Goal: Information Seeking & Learning: Learn about a topic

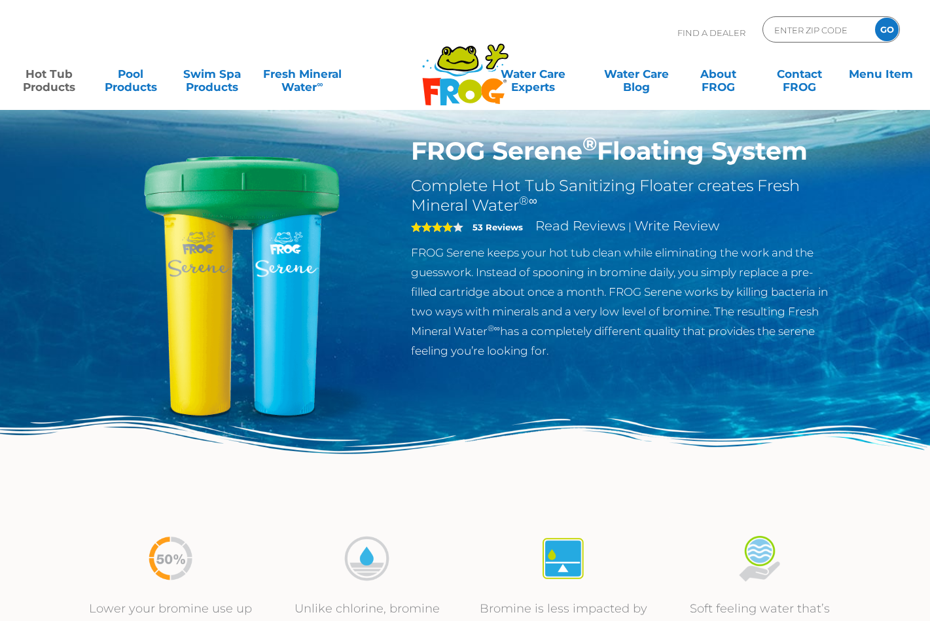
scroll to position [22, 0]
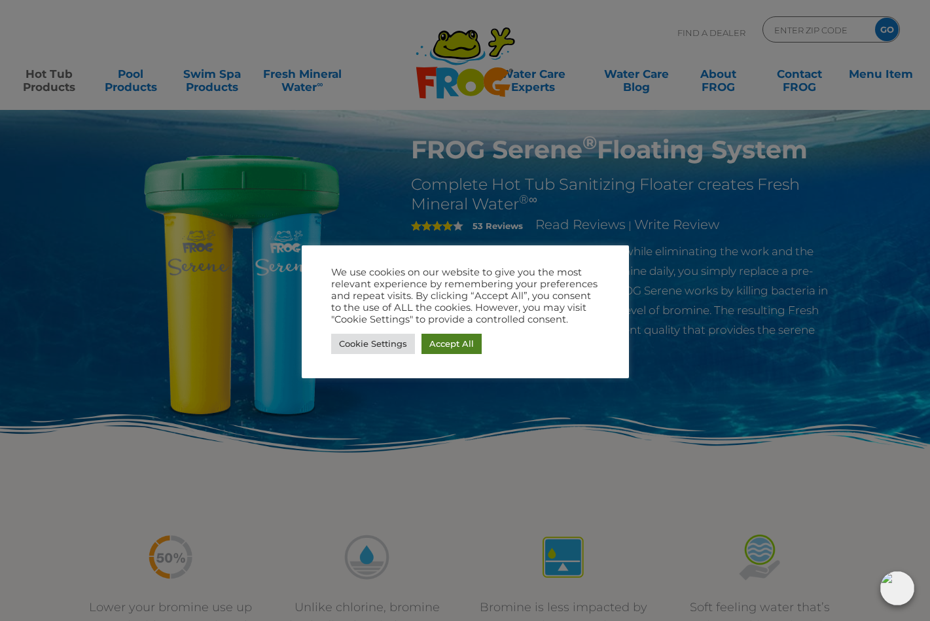
click at [449, 347] on link "Accept All" at bounding box center [452, 344] width 60 height 20
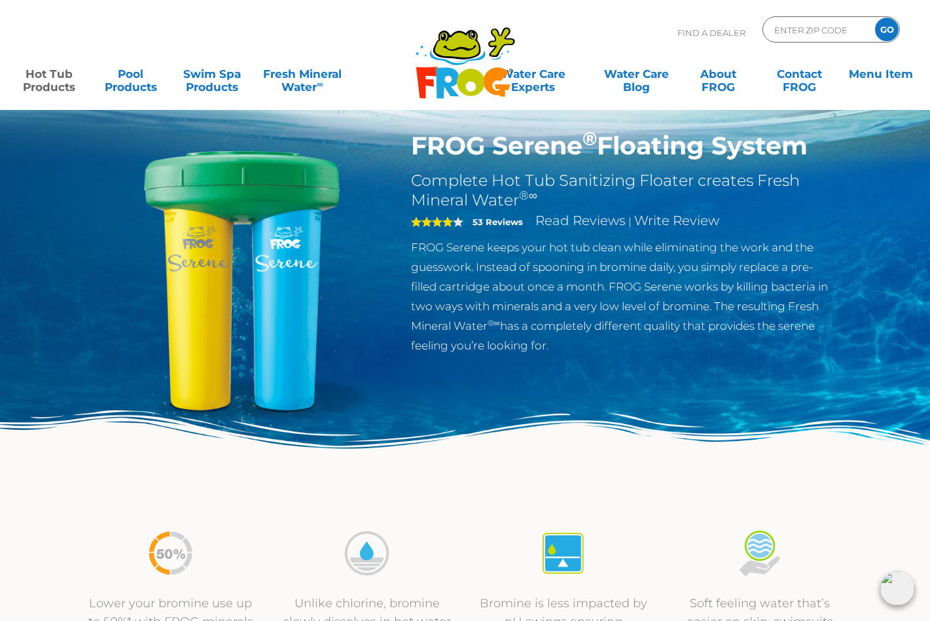
scroll to position [28, 0]
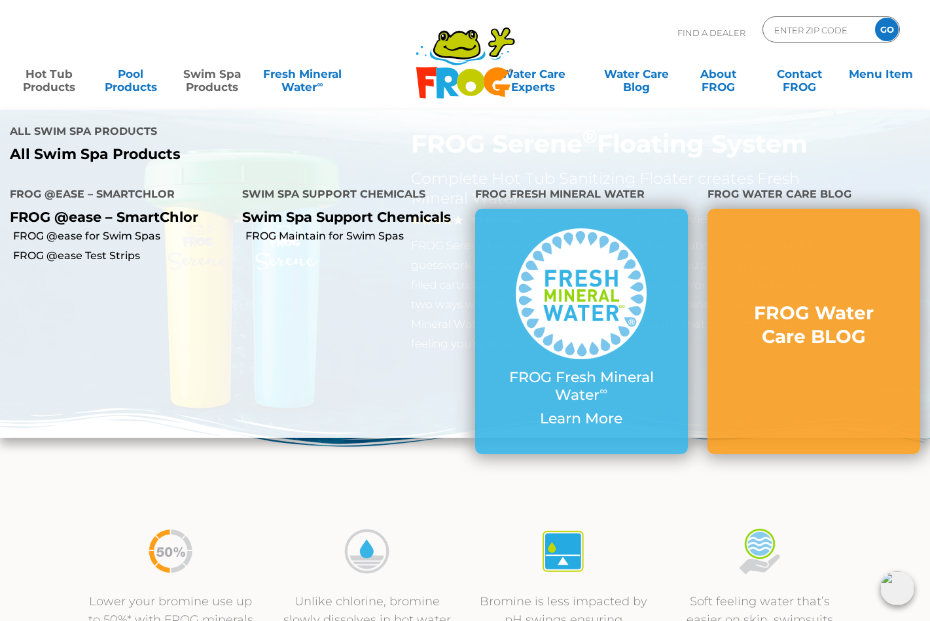
click at [219, 75] on link "Swim Spa Products" at bounding box center [212, 74] width 72 height 26
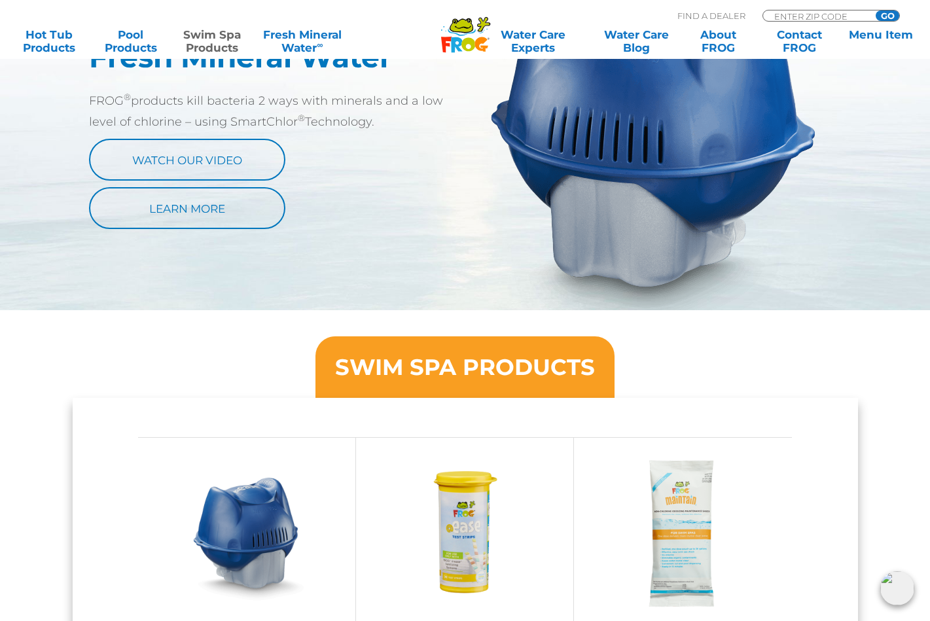
scroll to position [808, 0]
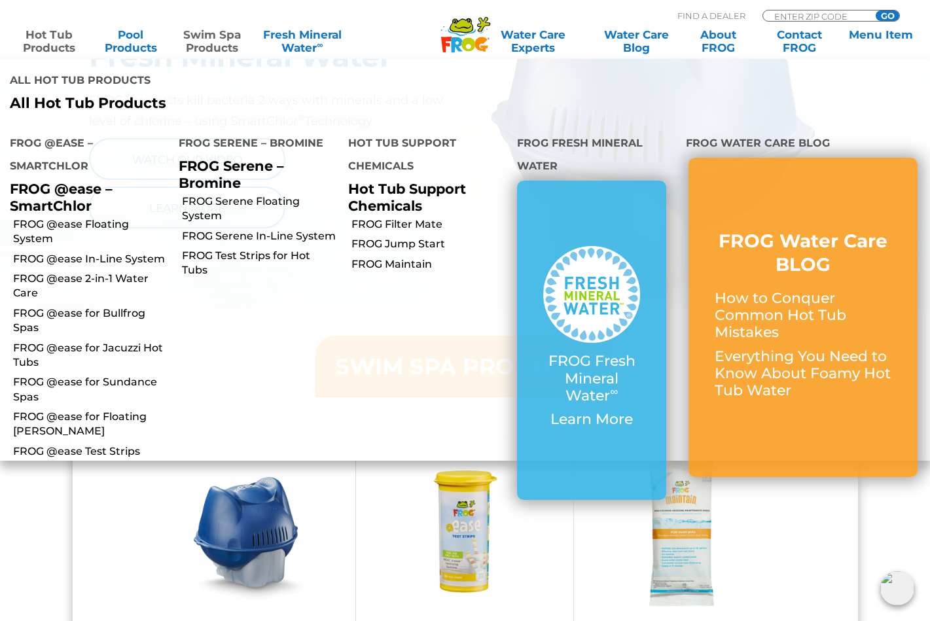
click at [42, 43] on link "Hot Tub Products" at bounding box center [49, 41] width 72 height 26
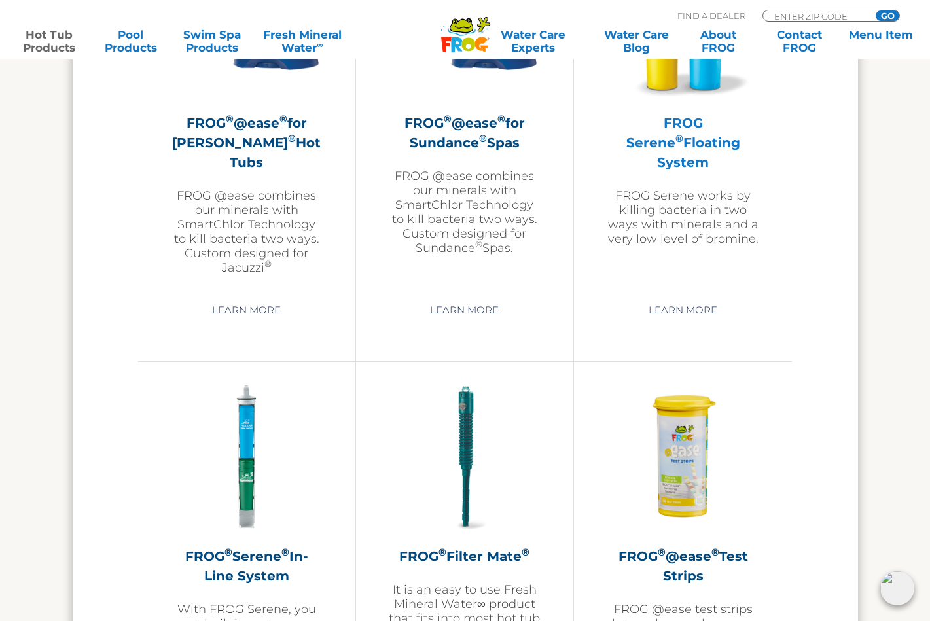
scroll to position [2486, 0]
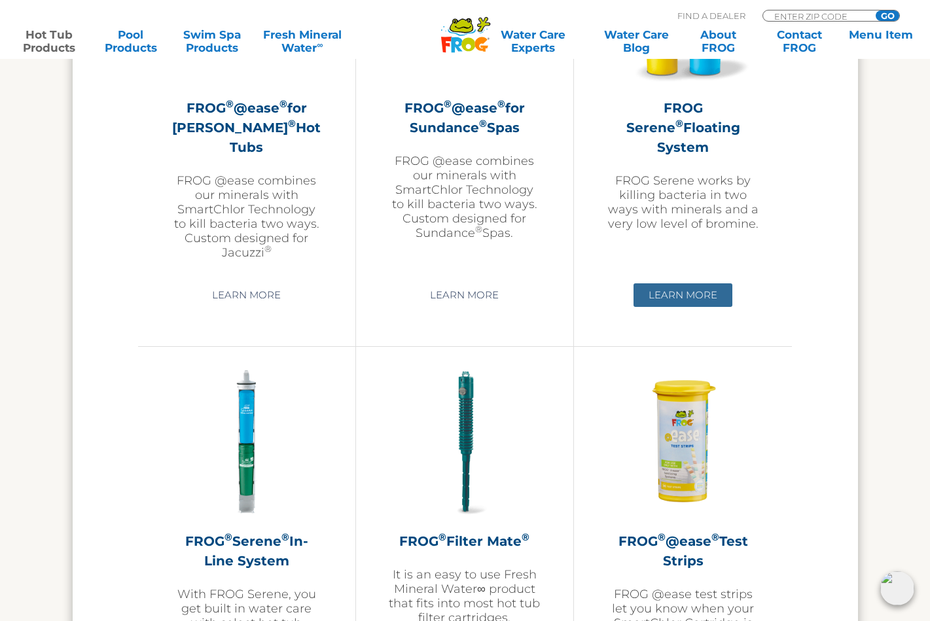
click at [674, 297] on link "Learn More" at bounding box center [683, 295] width 99 height 24
